Goal: Entertainment & Leisure: Consume media (video, audio)

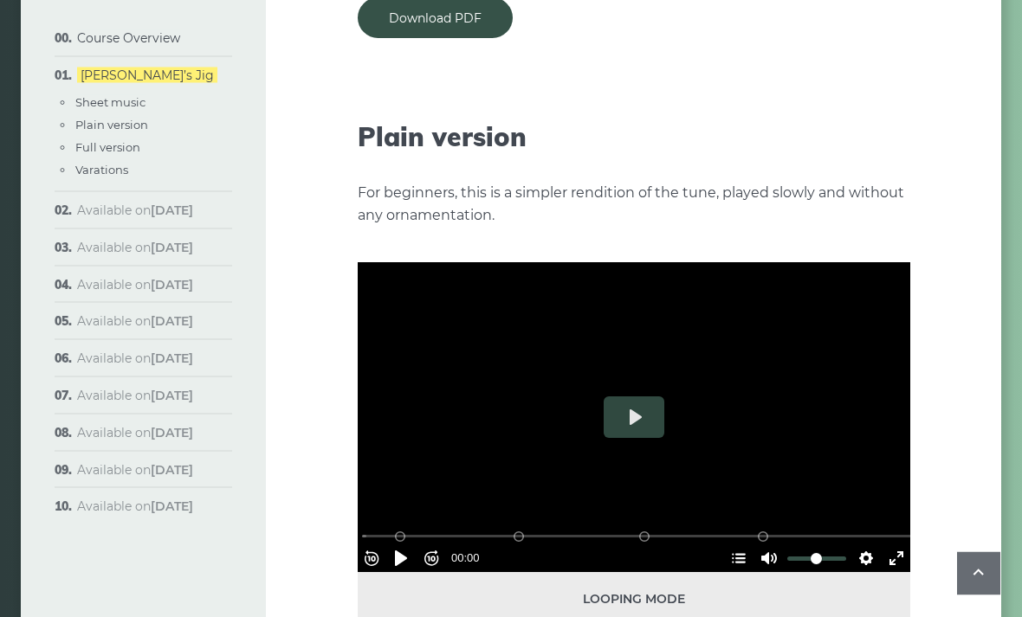
scroll to position [1844, 0]
click at [638, 397] on button "Play" at bounding box center [634, 418] width 61 height 42
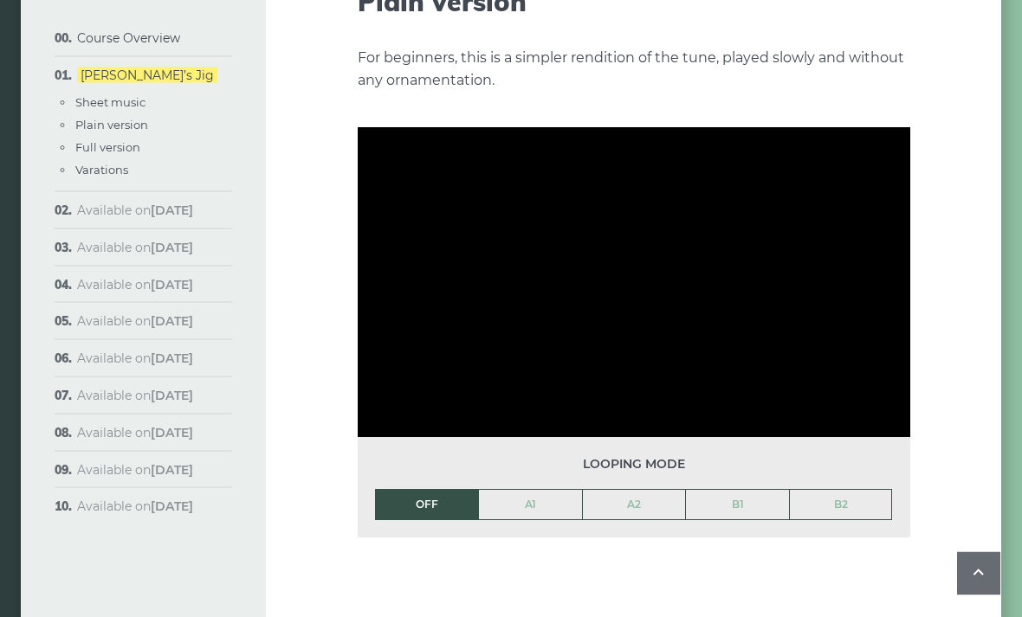
scroll to position [1979, 0]
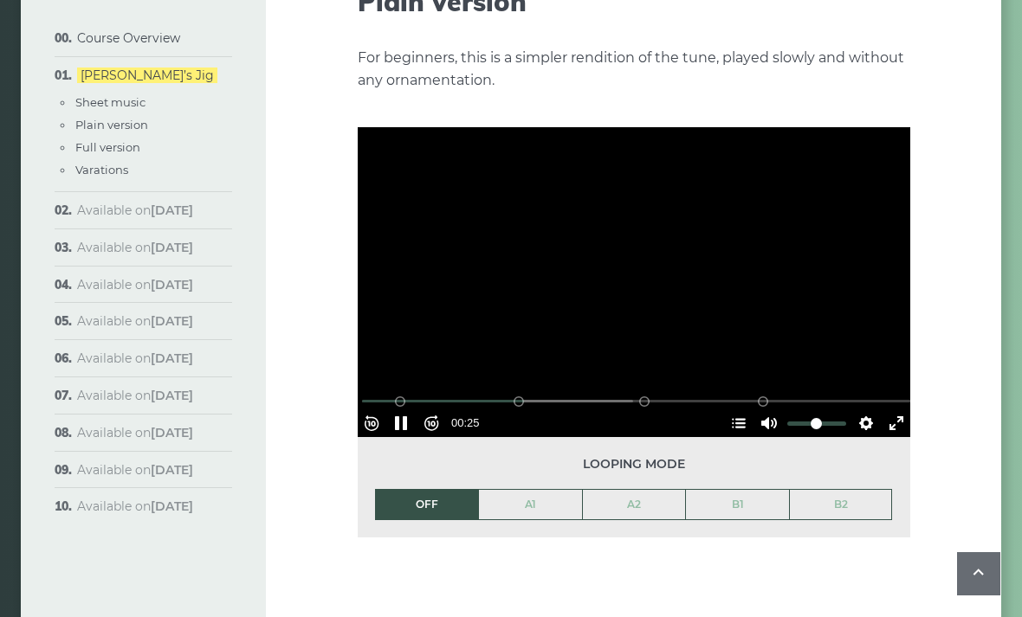
type input "*****"
click at [755, 410] on button "Unmute Mute" at bounding box center [769, 424] width 28 height 28
type input "*"
type input "*****"
type input "*"
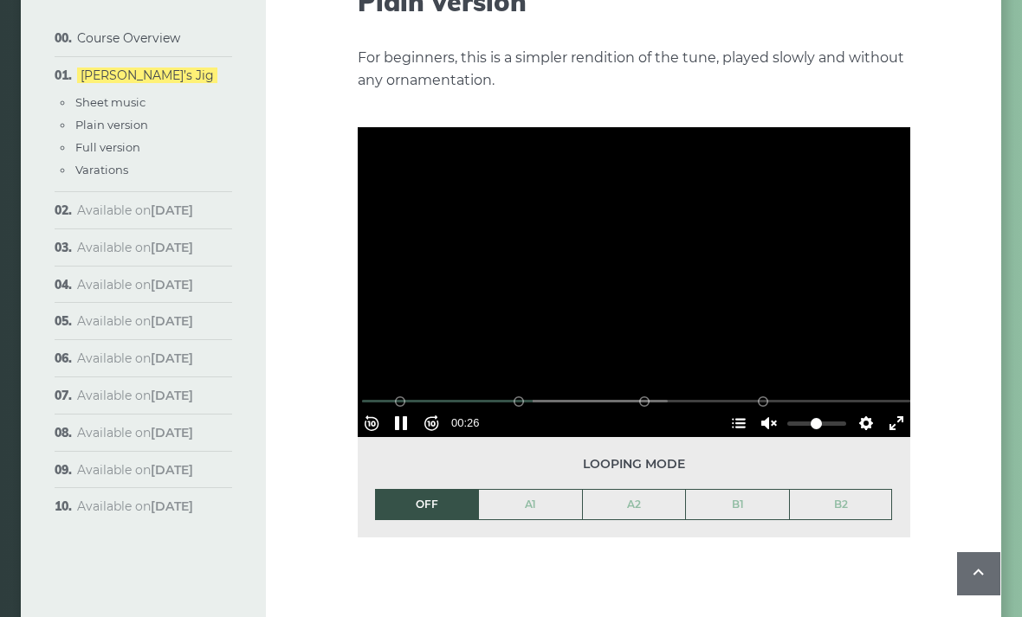
type input "*****"
type input "*"
click at [409, 410] on button "Pause Play" at bounding box center [401, 424] width 28 height 28
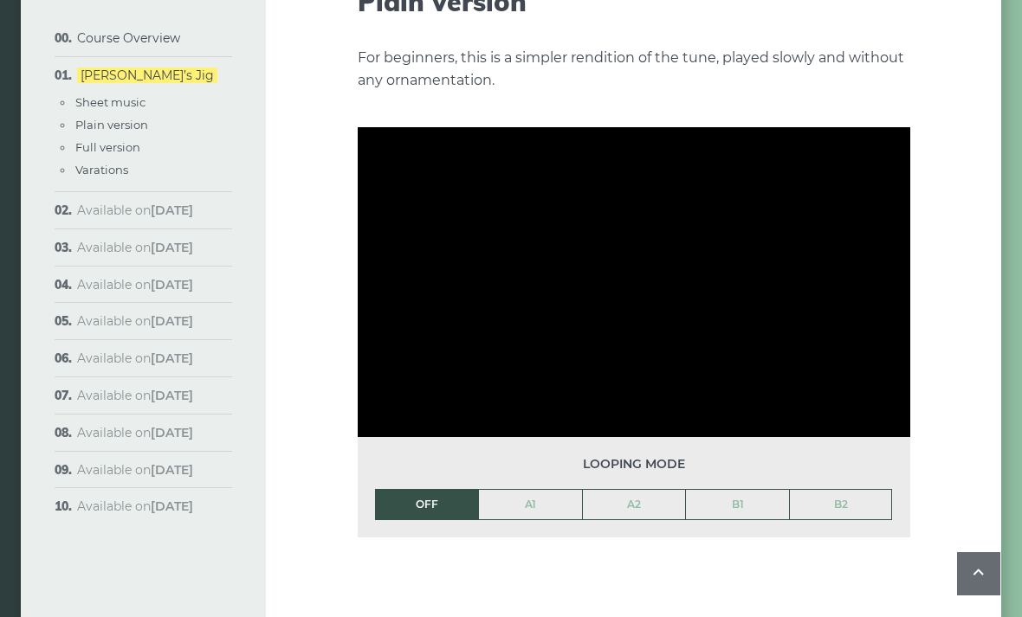
click at [434, 437] on div "Looping mode OFF A1 A2 B1 B2" at bounding box center [634, 487] width 552 height 100
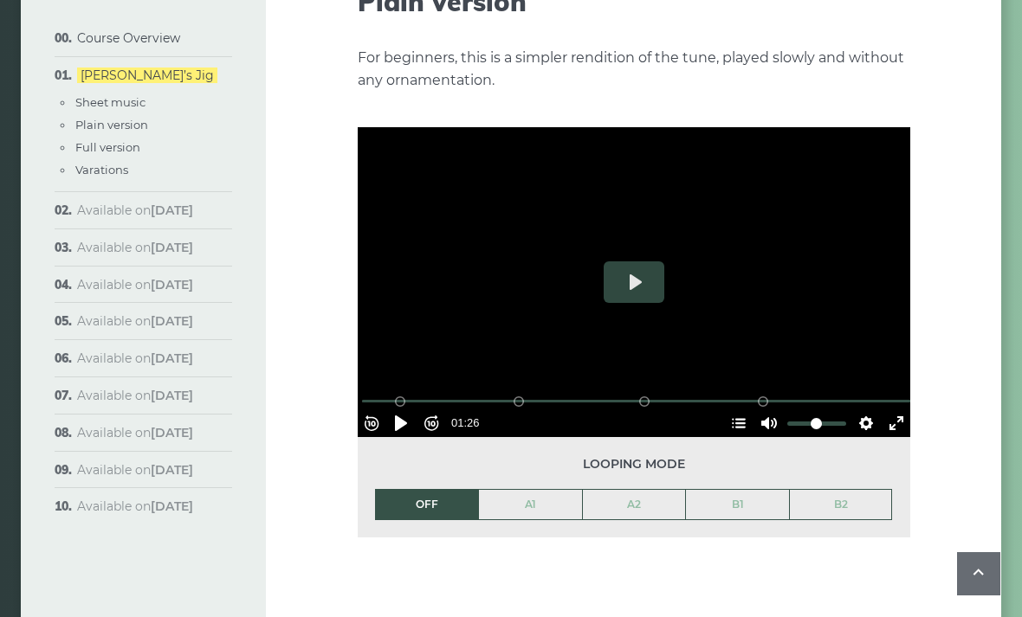
click at [436, 393] on input "Seek" at bounding box center [637, 401] width 551 height 16
click at [407, 410] on button "Pause Play" at bounding box center [401, 424] width 28 height 28
click at [415, 410] on button "Pause Play" at bounding box center [401, 424] width 28 height 28
click at [401, 410] on button "Pause Play" at bounding box center [401, 424] width 28 height 28
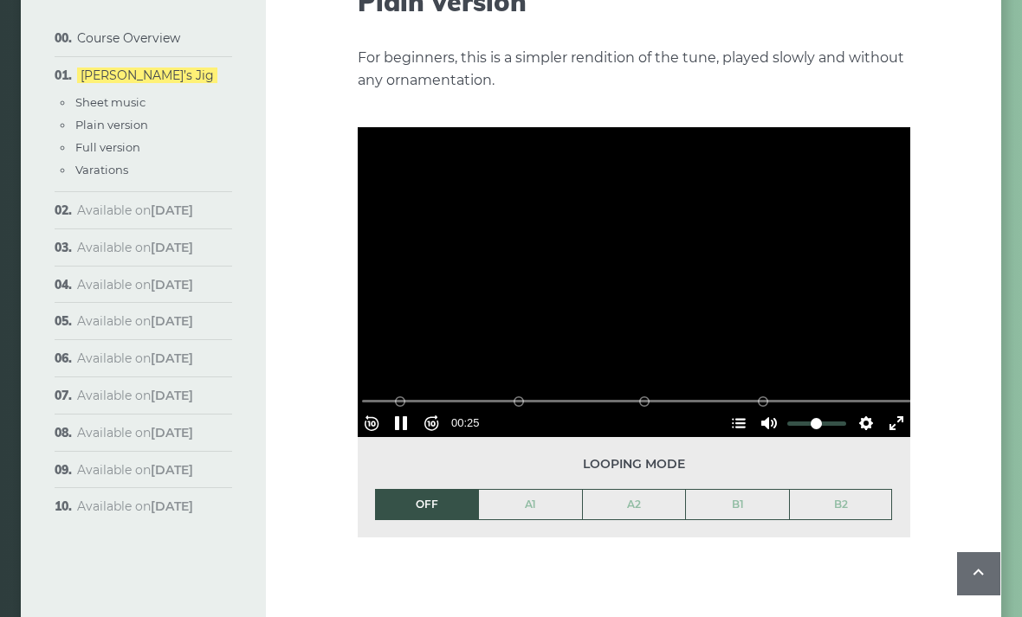
click at [405, 410] on button "Pause Play" at bounding box center [401, 424] width 28 height 28
click at [411, 410] on button "Pause Play" at bounding box center [401, 424] width 28 height 28
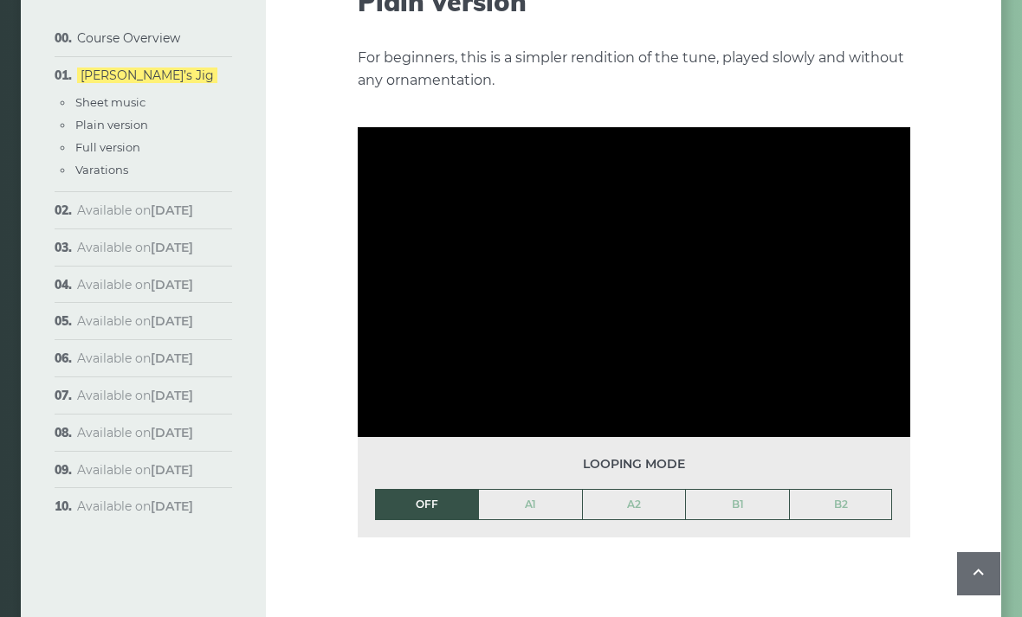
click at [450, 489] on li "OFF" at bounding box center [427, 504] width 104 height 31
click at [424, 494] on li "OFF" at bounding box center [427, 504] width 104 height 31
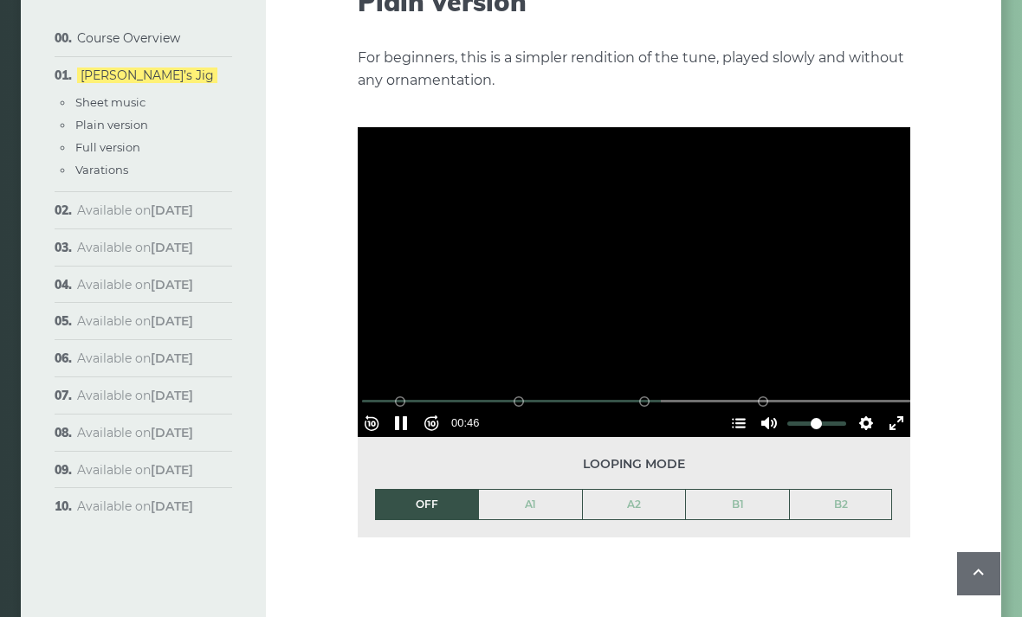
click at [409, 410] on button "Pause Play" at bounding box center [401, 424] width 28 height 28
click at [407, 410] on button "Pause Play" at bounding box center [401, 424] width 28 height 28
click at [402, 410] on button "Pause Play" at bounding box center [401, 424] width 28 height 28
click at [411, 410] on button "Pause Play" at bounding box center [401, 424] width 28 height 28
click at [409, 410] on button "Pause Play" at bounding box center [401, 424] width 28 height 28
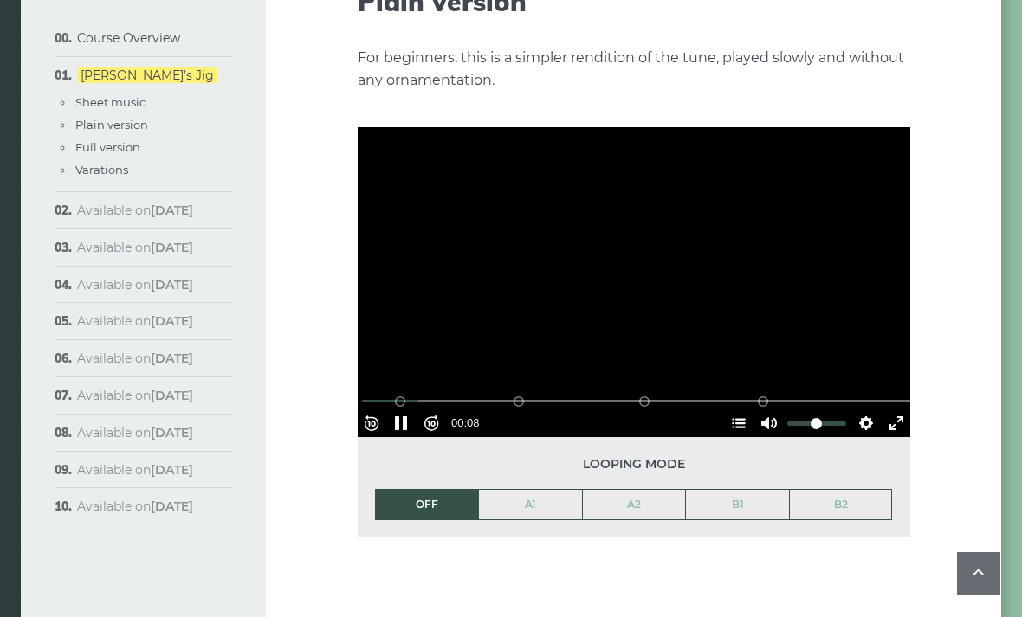
type input "*****"
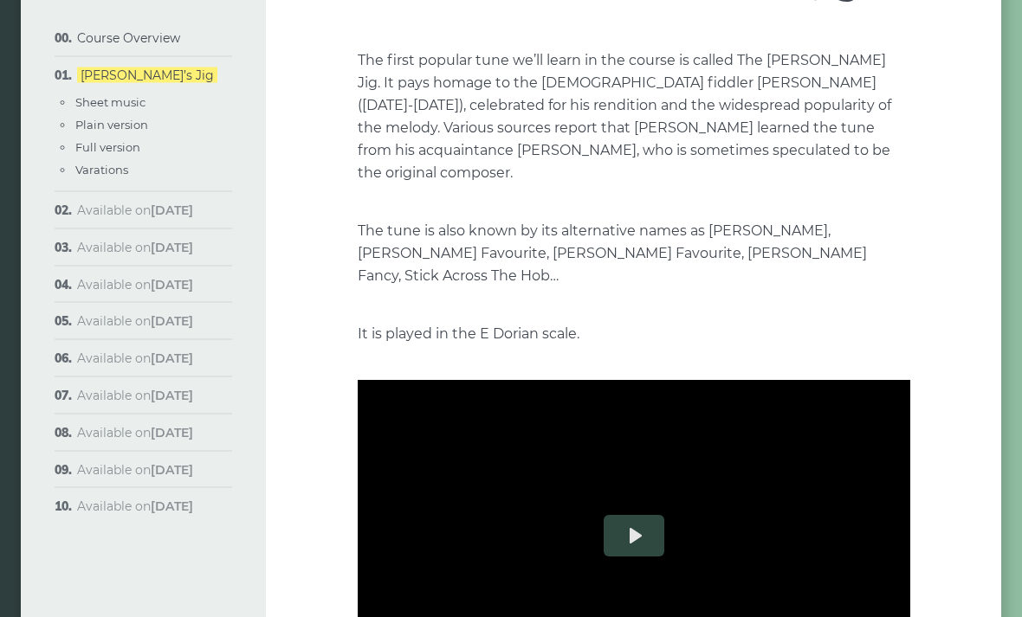
scroll to position [190, 0]
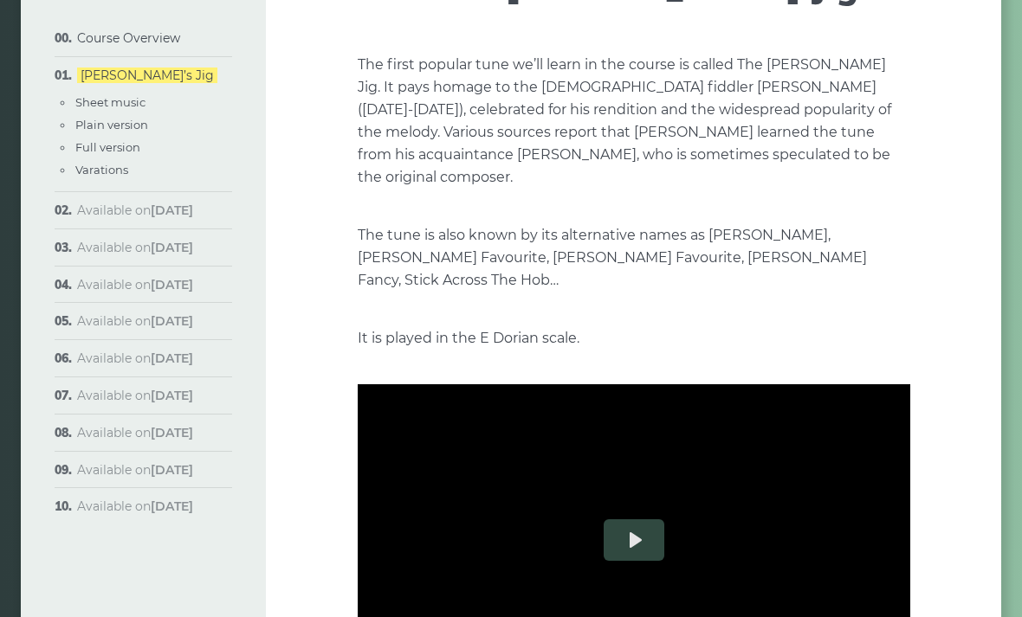
click at [641, 520] on button "Play" at bounding box center [634, 541] width 61 height 42
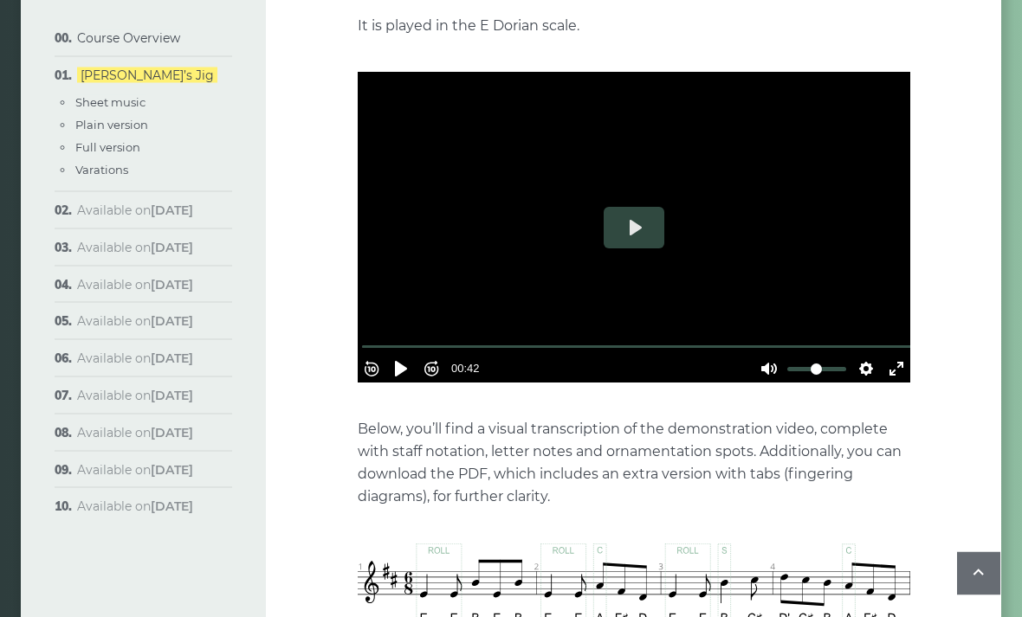
scroll to position [502, 0]
click at [414, 355] on button "Pause Play" at bounding box center [401, 369] width 28 height 28
click at [410, 355] on button "Pause Play" at bounding box center [401, 369] width 28 height 28
type input "*****"
